Goal: Transaction & Acquisition: Purchase product/service

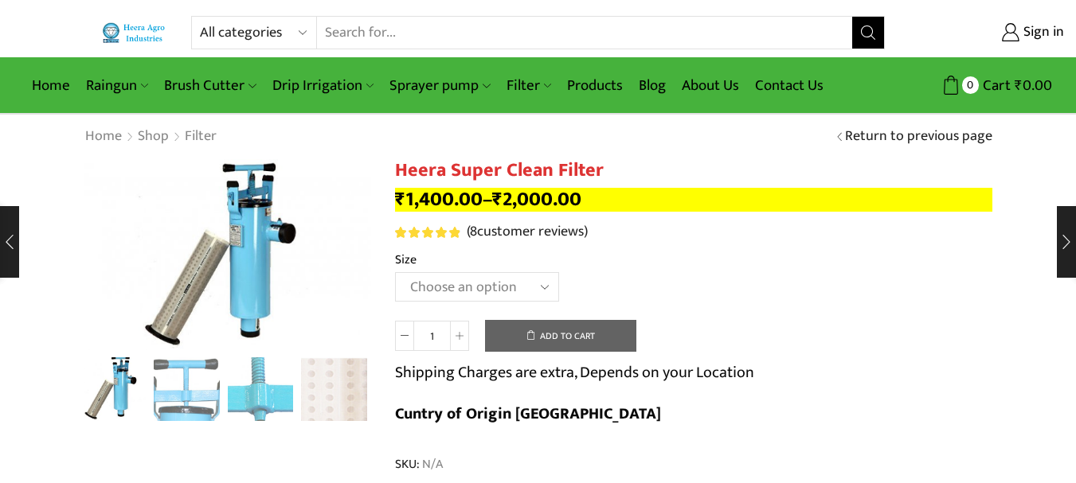
click at [959, 319] on div "Heera Super Clean Filter quantity 1 Add to cart Shipping Charges are extra, Dep…" at bounding box center [693, 379] width 597 height 127
click at [414, 44] on input "Search input" at bounding box center [584, 33] width 534 height 32
type input "B"
type input "REGULAR"
click at [852, 17] on button "Search" at bounding box center [868, 33] width 32 height 32
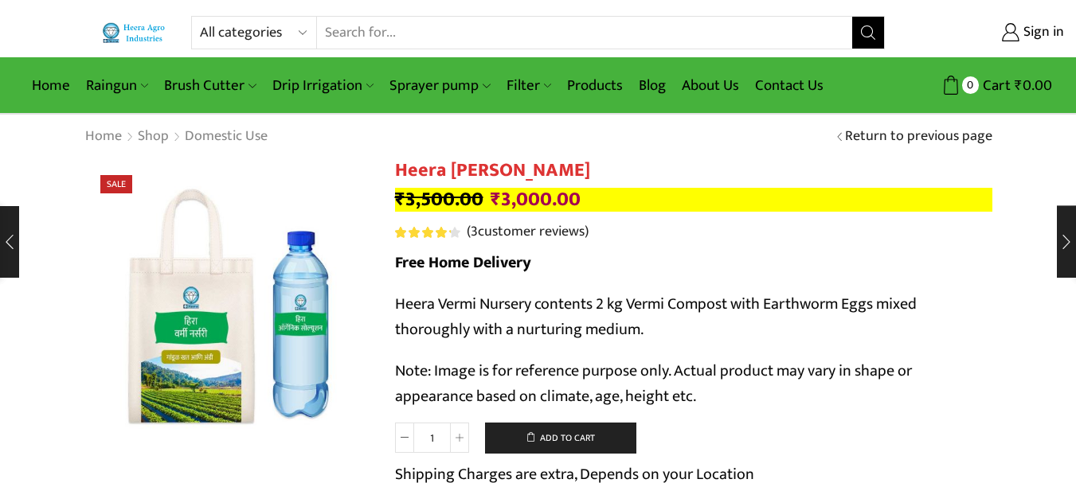
click at [400, 29] on input "Search input" at bounding box center [584, 33] width 534 height 32
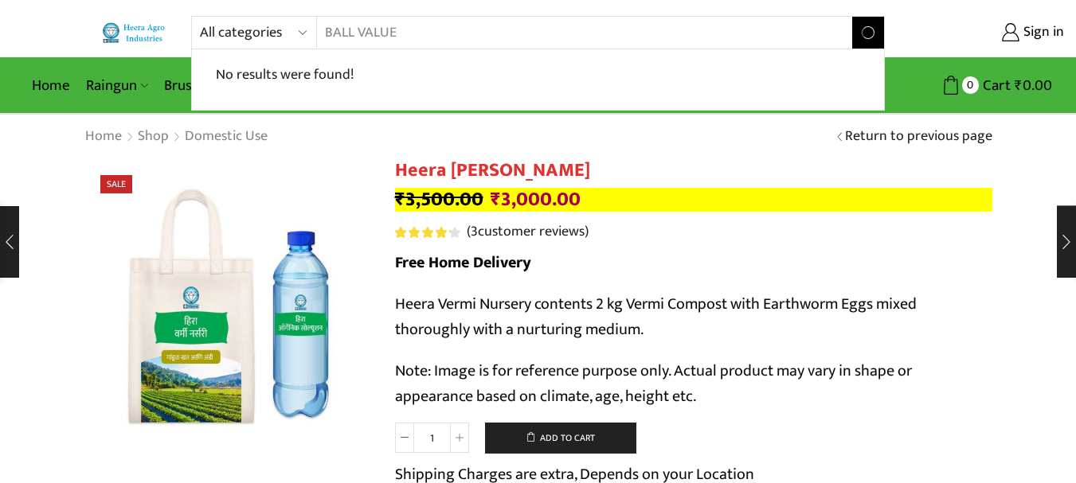
type input "BALL VALUE"
click at [852, 17] on button "Search" at bounding box center [868, 33] width 32 height 32
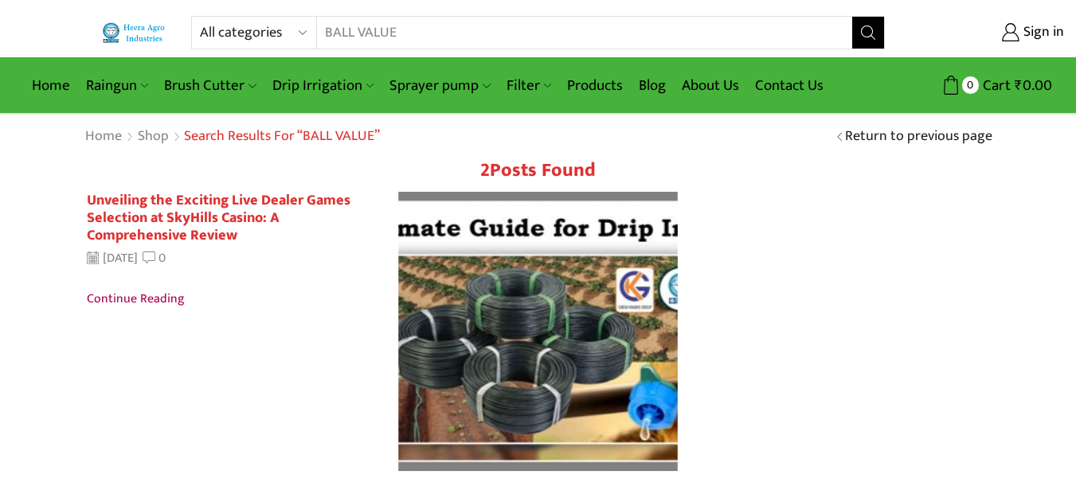
click at [426, 37] on input "BALL VALUE" at bounding box center [574, 33] width 514 height 32
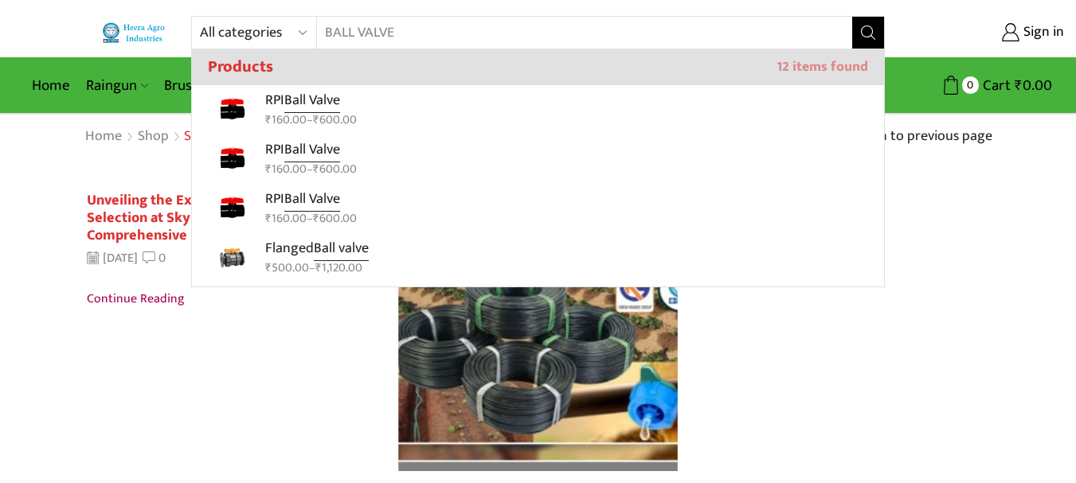
type input "BALL VALVE"
click at [869, 43] on button "Search" at bounding box center [868, 33] width 32 height 32
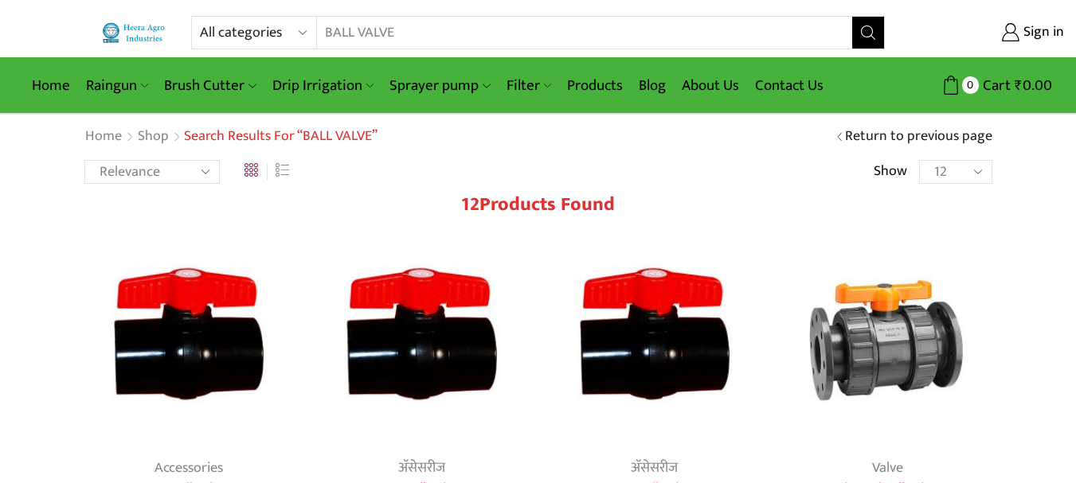
drag, startPoint x: 881, startPoint y: 267, endPoint x: 777, endPoint y: 198, distance: 124.1
click at [777, 198] on h2 "12 Products found" at bounding box center [538, 204] width 908 height 23
click at [925, 178] on select "12 24 36 All" at bounding box center [955, 172] width 72 height 24
select select "-1"
click at [919, 160] on select "12 24 36 All" at bounding box center [955, 172] width 72 height 24
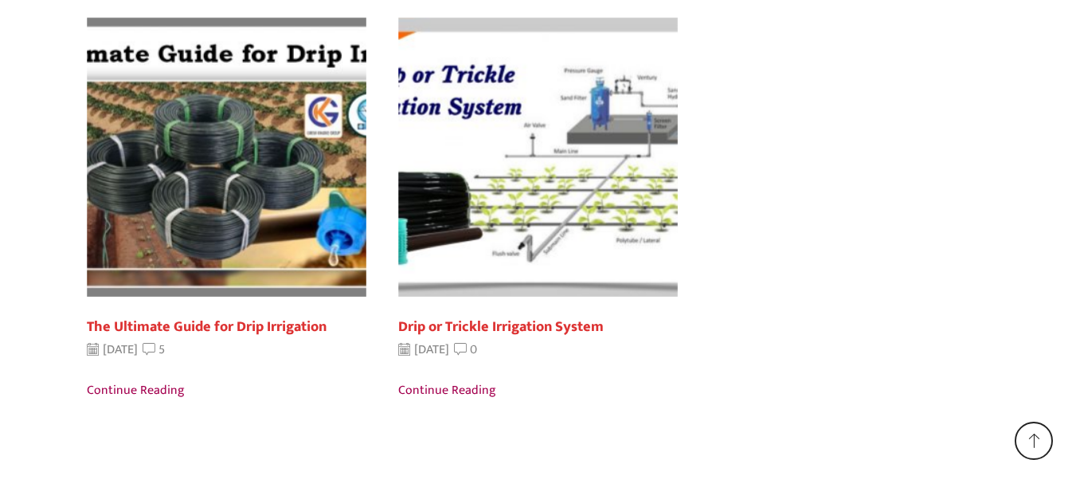
scroll to position [1527, 0]
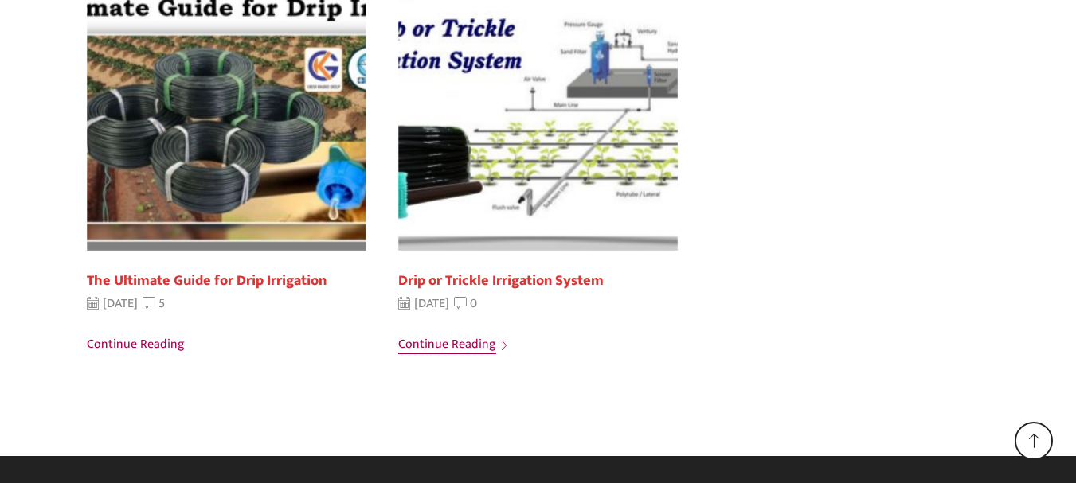
click at [451, 342] on span "Continue reading" at bounding box center [447, 344] width 98 height 21
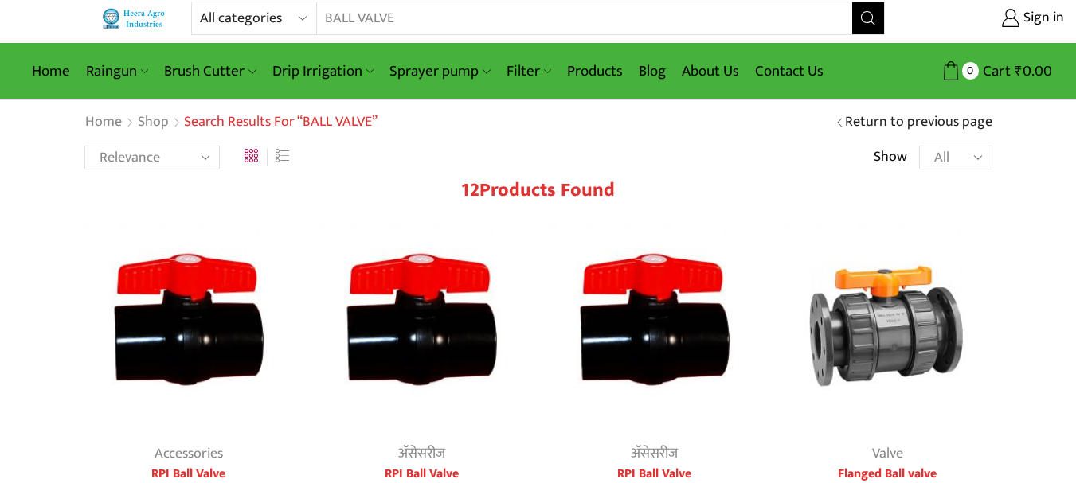
scroll to position [0, 0]
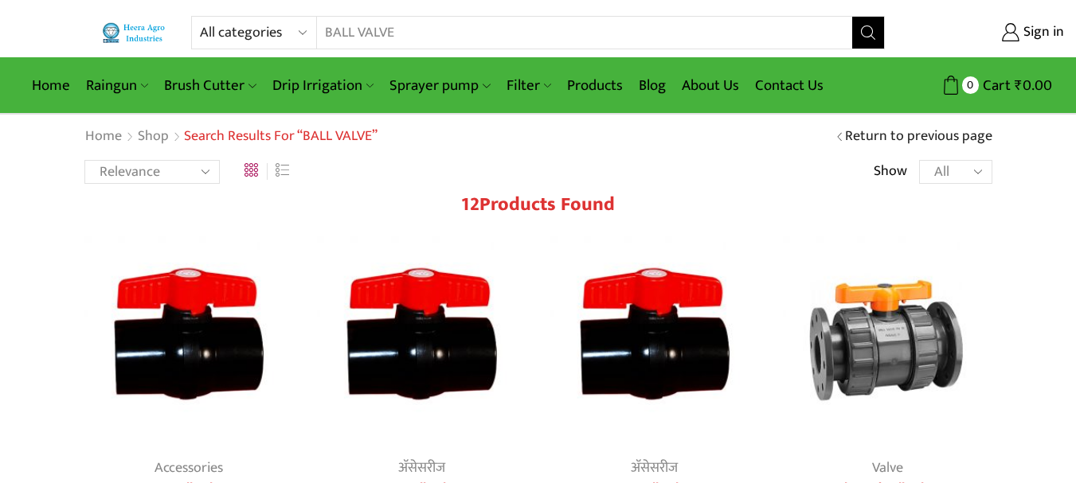
click at [940, 176] on select "12 24 36 All" at bounding box center [955, 172] width 72 height 24
select select "24"
click at [919, 160] on select "12 24 36 All" at bounding box center [955, 172] width 72 height 24
click at [108, 172] on select "Relevance Sort by popularity Sort by average rating Sort by latest Sort by pric…" at bounding box center [151, 172] width 135 height 24
select select "price-desc"
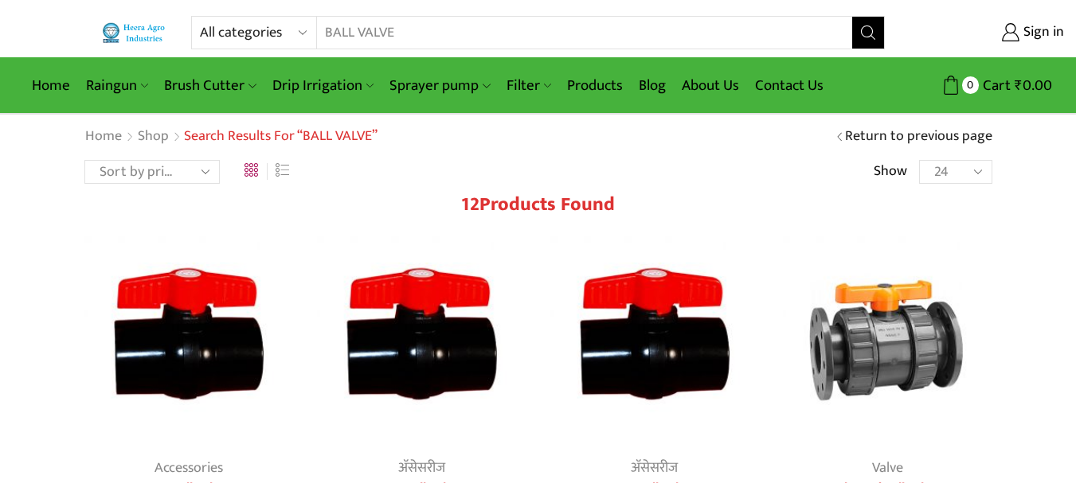
click at [84, 160] on select "Relevance Sort by popularity Sort by average rating Sort by latest Sort by pric…" at bounding box center [151, 172] width 135 height 24
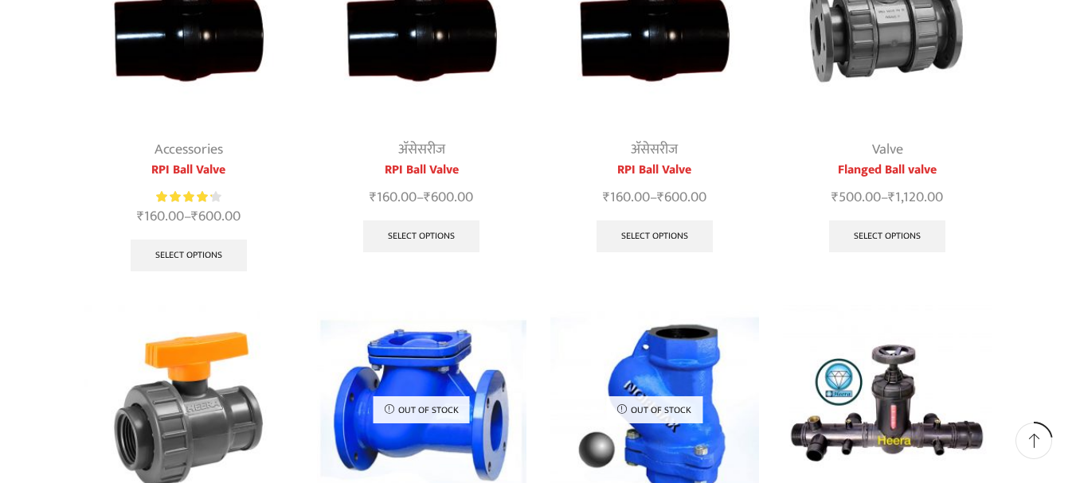
scroll to position [637, 0]
